Goal: Transaction & Acquisition: Book appointment/travel/reservation

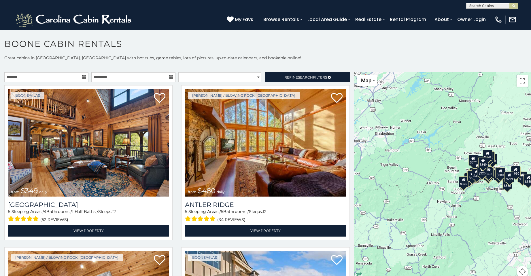
click at [82, 77] on icon at bounding box center [84, 77] width 4 height 4
click at [46, 79] on input "text" at bounding box center [46, 77] width 84 height 10
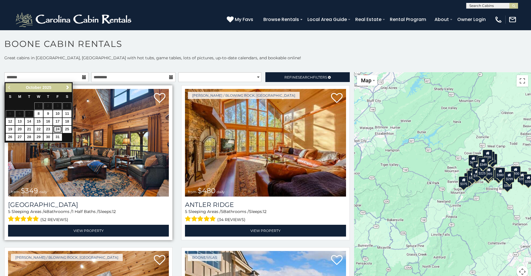
click at [55, 128] on link "24" at bounding box center [57, 129] width 9 height 7
type input "**********"
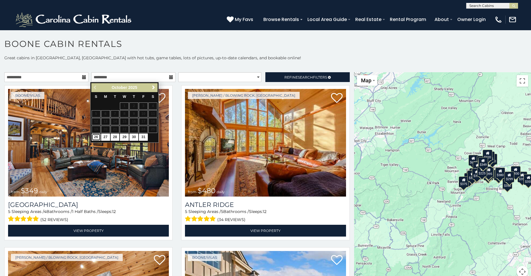
click at [96, 139] on link "26" at bounding box center [96, 137] width 9 height 7
type input "**********"
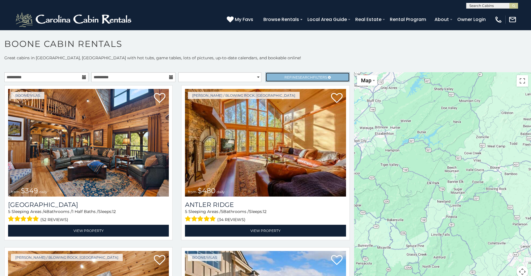
click at [287, 77] on span "Refine Search Filters" at bounding box center [305, 77] width 43 height 4
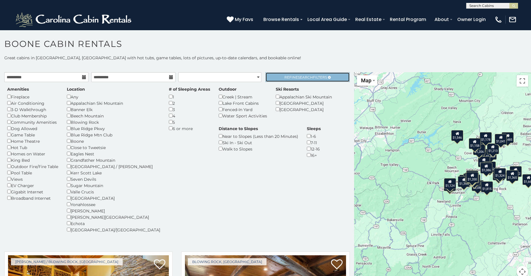
click at [306, 73] on link "Refine Search Filters" at bounding box center [307, 77] width 84 height 10
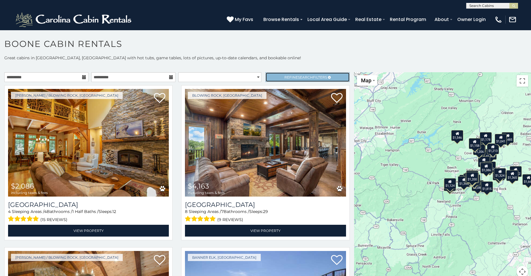
click at [284, 73] on link "Refine Search Filters" at bounding box center [307, 77] width 84 height 10
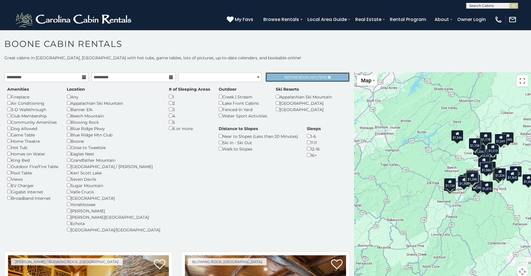
click at [308, 77] on span "Refine Search Filters" at bounding box center [305, 77] width 43 height 4
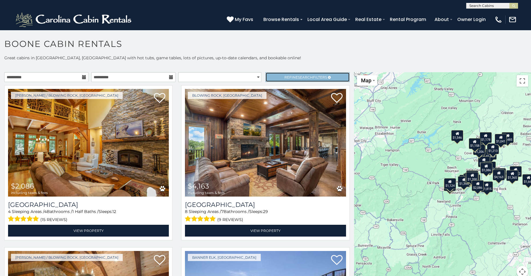
click at [298, 79] on span "Search" at bounding box center [305, 77] width 15 height 4
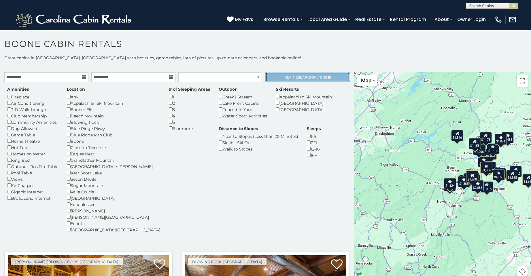
click at [304, 75] on span "Search" at bounding box center [305, 77] width 15 height 4
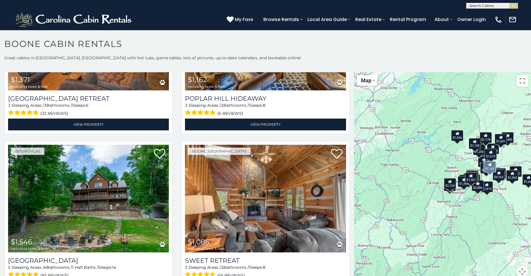
scroll to position [1641, 0]
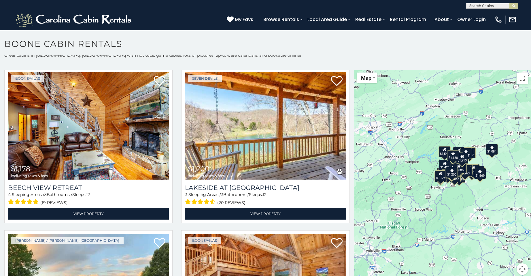
scroll to position [5, 0]
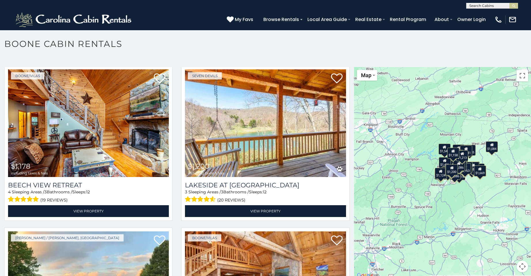
click at [480, 196] on div "$2,086 $4,163 $4,122 $1,458 $1,927 $1,669 $1,900 $1,270 $2,068 $1,353 $1,815 $1…" at bounding box center [442, 173] width 177 height 212
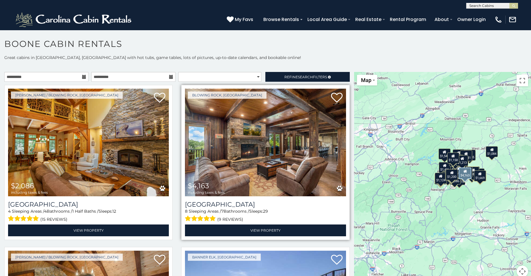
scroll to position [0, 0]
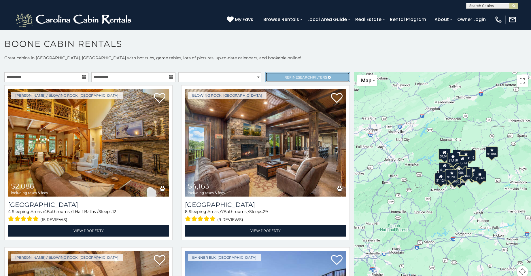
click at [296, 81] on link "Refine Search Filters" at bounding box center [307, 77] width 84 height 10
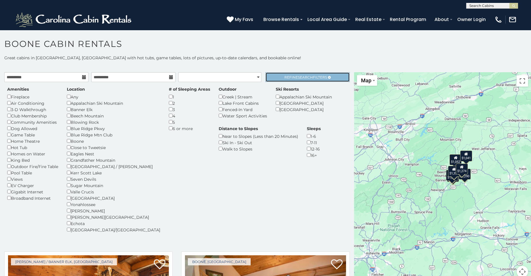
click at [298, 77] on span "Search" at bounding box center [305, 77] width 15 height 4
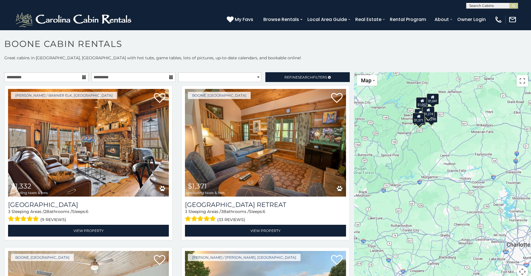
drag, startPoint x: 470, startPoint y: 220, endPoint x: 446, endPoint y: 174, distance: 51.5
click at [446, 174] on div "$1,332 $1,371 $1,052 $1,041 $1,290 $1,330 $1,274" at bounding box center [442, 178] width 177 height 212
click at [446, 158] on div "$1,332 $1,371 $1,052 $1,041 $1,290 $1,330 $1,274" at bounding box center [442, 178] width 177 height 212
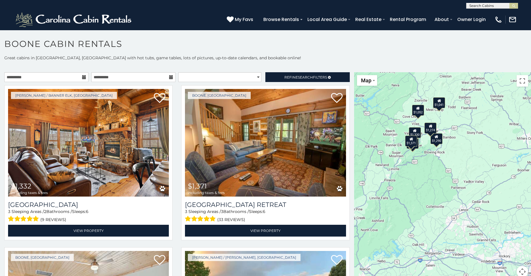
drag, startPoint x: 424, startPoint y: 132, endPoint x: 444, endPoint y: 185, distance: 57.3
click at [444, 185] on div "$1,332 $1,371 $1,052 $1,041 $1,290 $1,330 $1,274" at bounding box center [442, 178] width 177 height 212
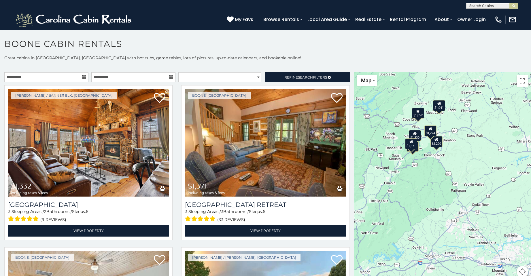
click at [438, 159] on div "$1,332 $1,371 $1,052 $1,041 $1,290 $1,330 $1,274" at bounding box center [442, 178] width 177 height 212
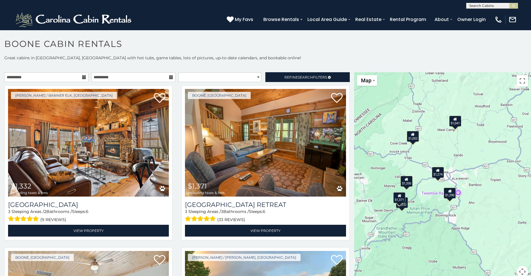
drag, startPoint x: 422, startPoint y: 153, endPoint x: 440, endPoint y: 217, distance: 66.8
click at [440, 217] on div "$1,332 $1,371 $1,052 $1,041 $1,290 $1,330 $1,274" at bounding box center [442, 178] width 177 height 212
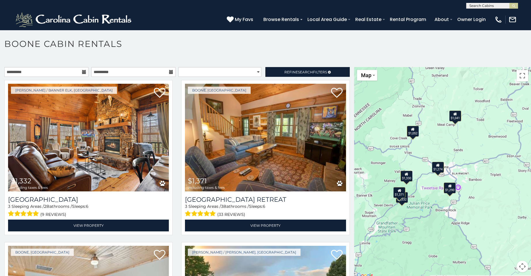
scroll to position [3, 0]
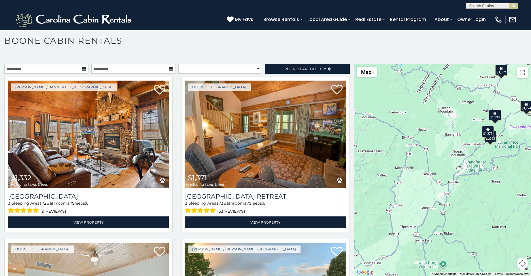
drag, startPoint x: 434, startPoint y: 213, endPoint x: 530, endPoint y: 146, distance: 117.3
click at [530, 148] on div "**********" at bounding box center [265, 164] width 531 height 224
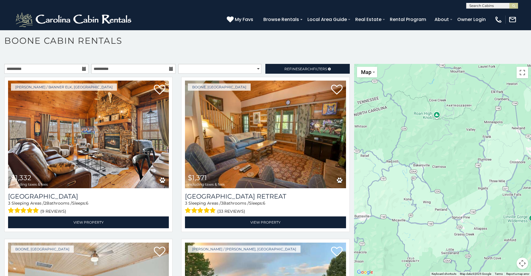
drag, startPoint x: 434, startPoint y: 210, endPoint x: 505, endPoint y: 181, distance: 76.7
click at [505, 181] on div "$1,332 $1,371 $1,052 $1,041 $1,290 $1,330 $1,274" at bounding box center [442, 170] width 177 height 212
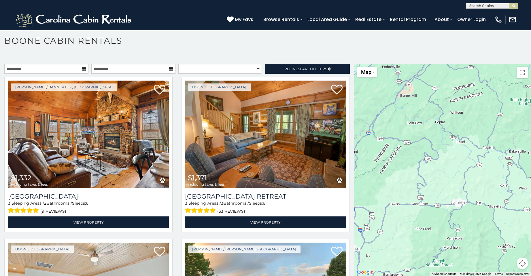
drag, startPoint x: 417, startPoint y: 206, endPoint x: 500, endPoint y: 195, distance: 83.4
click at [500, 195] on div "$1,332 $1,371 $1,052 $1,041 $1,290 $1,330 $1,274" at bounding box center [442, 170] width 177 height 212
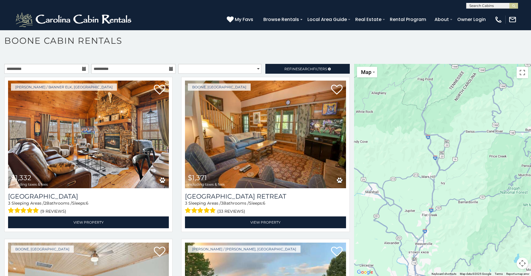
drag, startPoint x: 412, startPoint y: 227, endPoint x: 483, endPoint y: 112, distance: 135.2
click at [485, 116] on div "$1,332 $1,371 $1,052 $1,041 $1,290 $1,330 $1,274" at bounding box center [442, 170] width 177 height 212
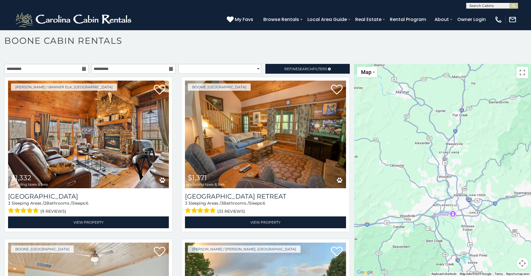
drag, startPoint x: 474, startPoint y: 186, endPoint x: 512, endPoint y: 154, distance: 49.9
click at [512, 154] on div "$1,332 $1,371 $1,052 $1,041 $1,290 $1,330 $1,274" at bounding box center [442, 170] width 177 height 212
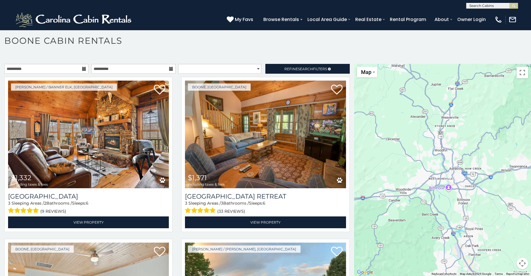
drag, startPoint x: 463, startPoint y: 185, endPoint x: 457, endPoint y: 162, distance: 24.1
click at [457, 162] on div "$1,332 $1,371 $1,052 $1,041 $1,290 $1,330 $1,274" at bounding box center [442, 170] width 177 height 212
click at [371, 75] on button "Map" at bounding box center [367, 72] width 20 height 11
click at [481, 139] on div "$1,332 $1,371 $1,052 $1,041 $1,290 $1,330 $1,274" at bounding box center [442, 170] width 177 height 212
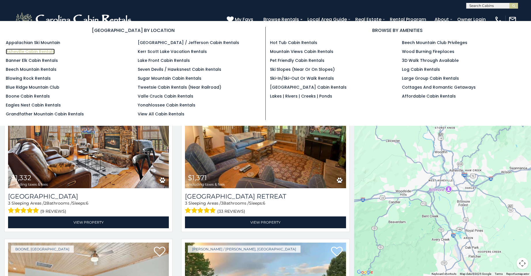
click at [31, 50] on link "Asheville Cabin Rentals" at bounding box center [30, 52] width 49 height 6
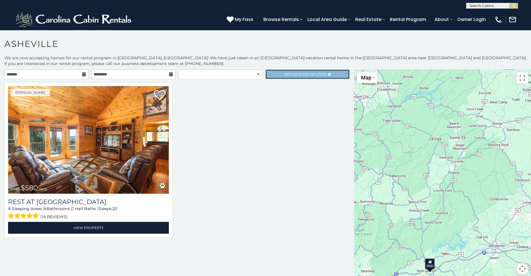
click at [298, 73] on span "Search" at bounding box center [305, 74] width 15 height 4
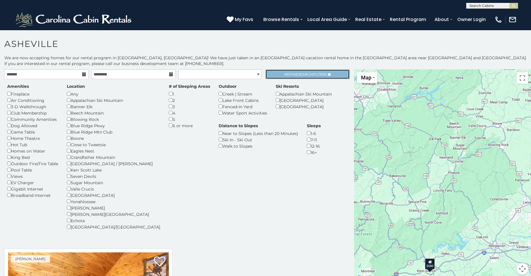
click at [298, 73] on span "Search" at bounding box center [305, 74] width 15 height 4
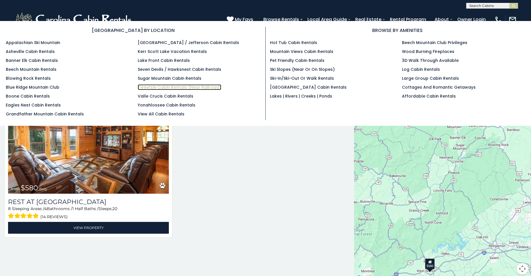
click at [172, 88] on link "Tweetsie Cabin Rentals (Near Railroad)" at bounding box center [180, 87] width 84 height 6
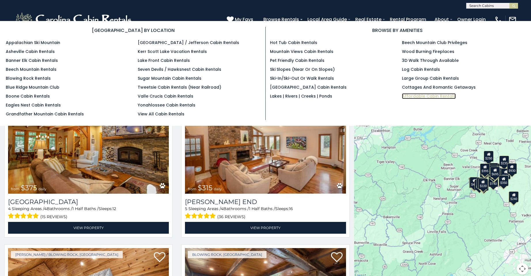
click at [421, 96] on link "Affordable Cabin Rentals" at bounding box center [429, 96] width 54 height 6
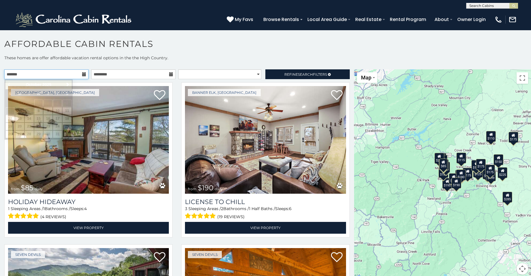
click at [85, 74] on input "text" at bounding box center [46, 74] width 84 height 10
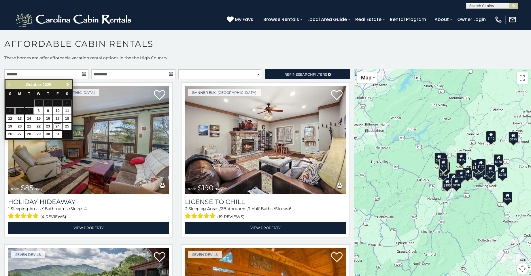
click at [55, 124] on link "24" at bounding box center [57, 126] width 9 height 7
type input "**********"
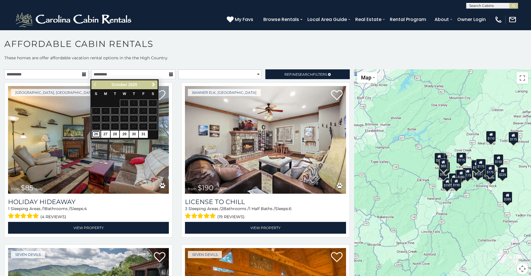
click at [94, 134] on link "26" at bounding box center [96, 134] width 9 height 7
type input "**********"
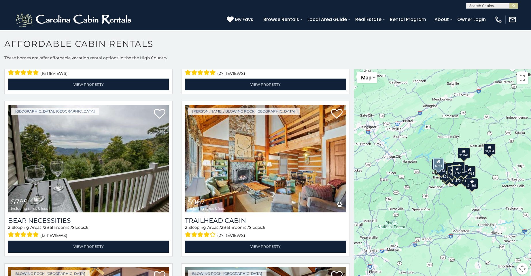
scroll to position [1785, 0]
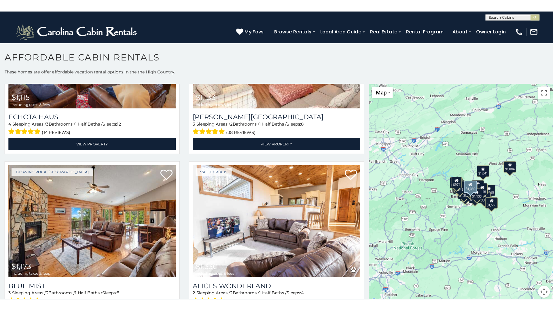
scroll to position [2, 0]
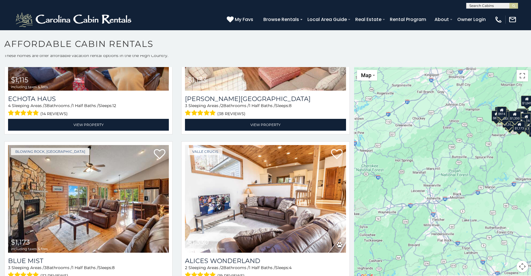
drag, startPoint x: 420, startPoint y: 235, endPoint x: 459, endPoint y: 197, distance: 54.4
click at [459, 197] on div "$548 $935 $1,080 $1,353 $722 $892 $1,025 $1,563 $1,449 $1,041 $1,365 $543 $1,00…" at bounding box center [442, 173] width 177 height 212
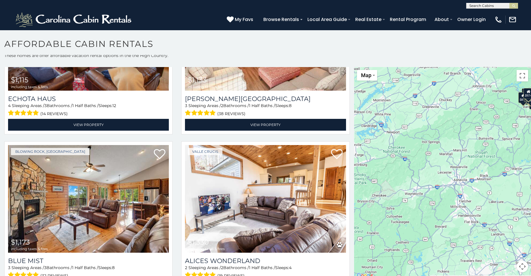
drag, startPoint x: 444, startPoint y: 231, endPoint x: 473, endPoint y: 212, distance: 34.3
click at [473, 212] on div "$548 $935 $1,080 $1,353 $722 $892 $1,025 $1,563 $1,449 $1,041 $1,365 $543 $1,00…" at bounding box center [442, 173] width 177 height 212
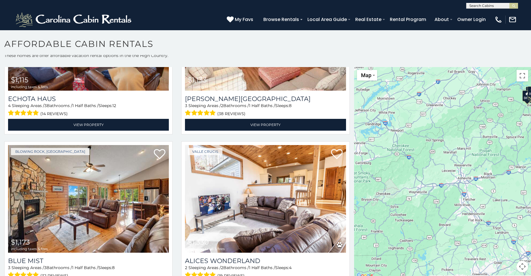
click at [521, 267] on button "Map camera controls" at bounding box center [522, 267] width 12 height 12
click at [519, 266] on button "Map camera controls" at bounding box center [522, 267] width 12 height 12
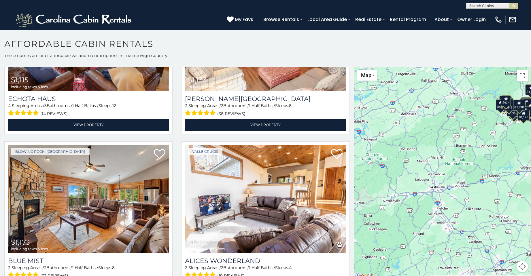
drag, startPoint x: 461, startPoint y: 241, endPoint x: 433, endPoint y: 248, distance: 28.7
click at [435, 251] on div "$548 $935 $1,080 $1,353 $722 $892 $1,025 $1,563 $1,449 $1,041 $1,365 $543 $1,00…" at bounding box center [442, 173] width 177 height 212
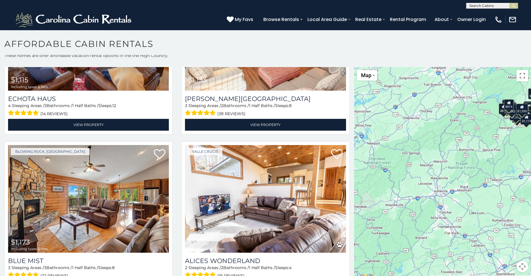
click at [418, 209] on div "$548 $935 $1,080 $1,353 $722 $892 $1,025 $1,563 $1,449 $1,041 $1,365 $543 $1,00…" at bounding box center [442, 173] width 177 height 212
click at [518, 77] on button "Toggle fullscreen view" at bounding box center [522, 76] width 12 height 12
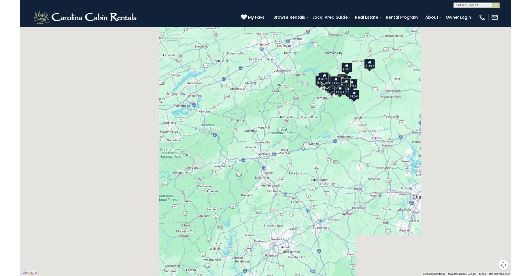
scroll to position [2282, 0]
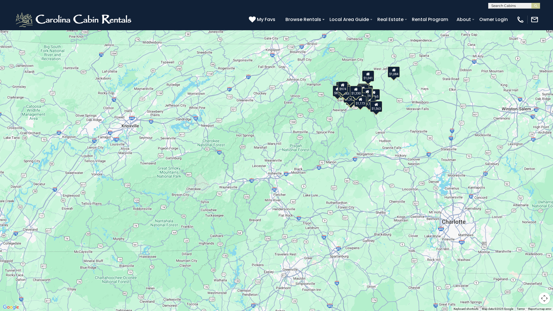
click at [530, 7] on button "Toggle fullscreen view" at bounding box center [544, 9] width 12 height 12
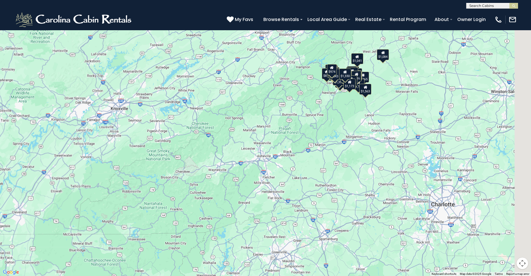
scroll to position [2209, 0]
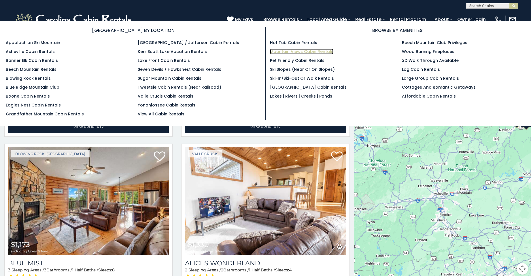
click at [283, 51] on link "Mountain Views Cabin Rentals" at bounding box center [301, 52] width 63 height 6
